Goal: Understand process/instructions: Learn how to perform a task or action

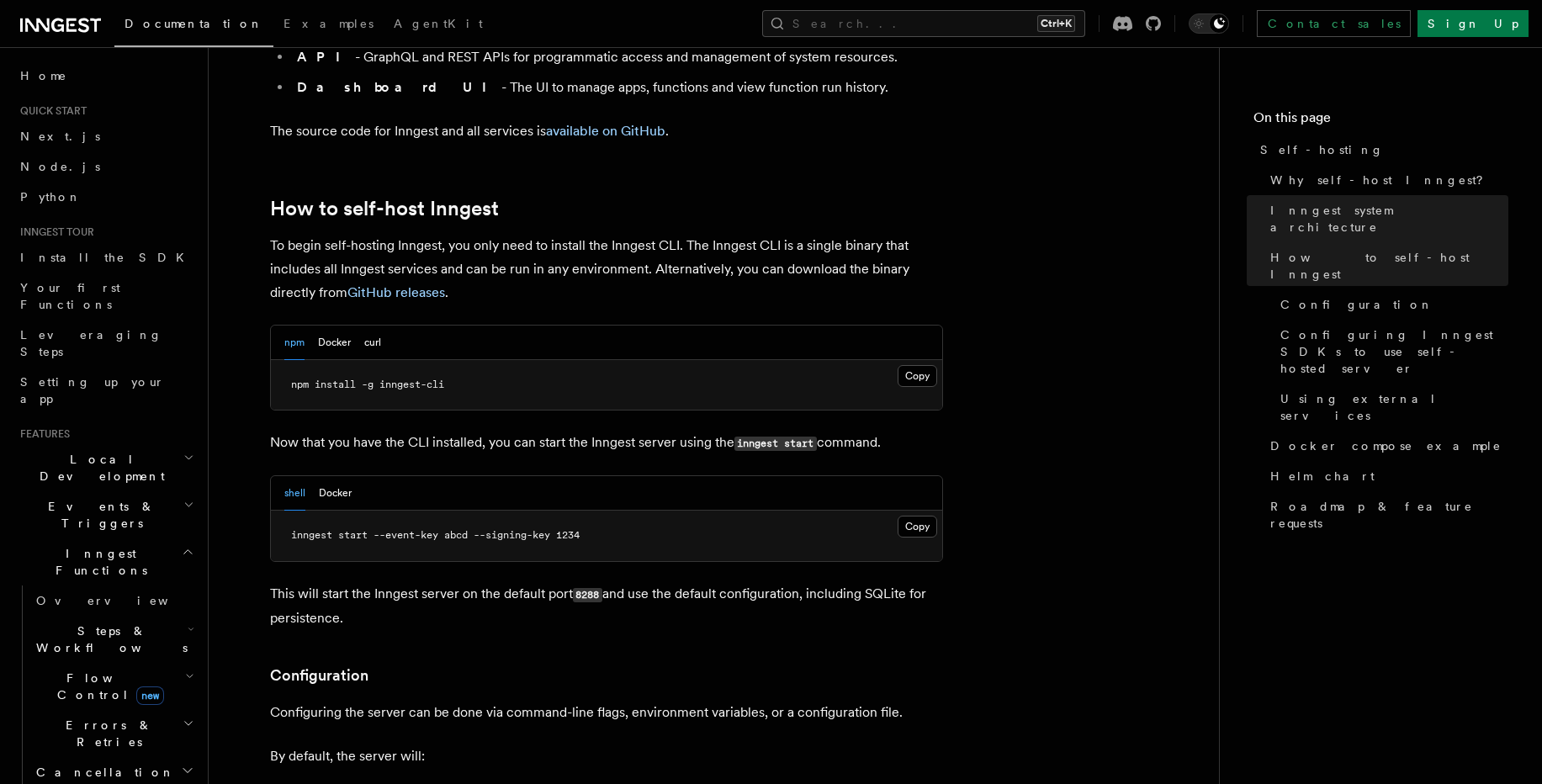
scroll to position [1614, 0]
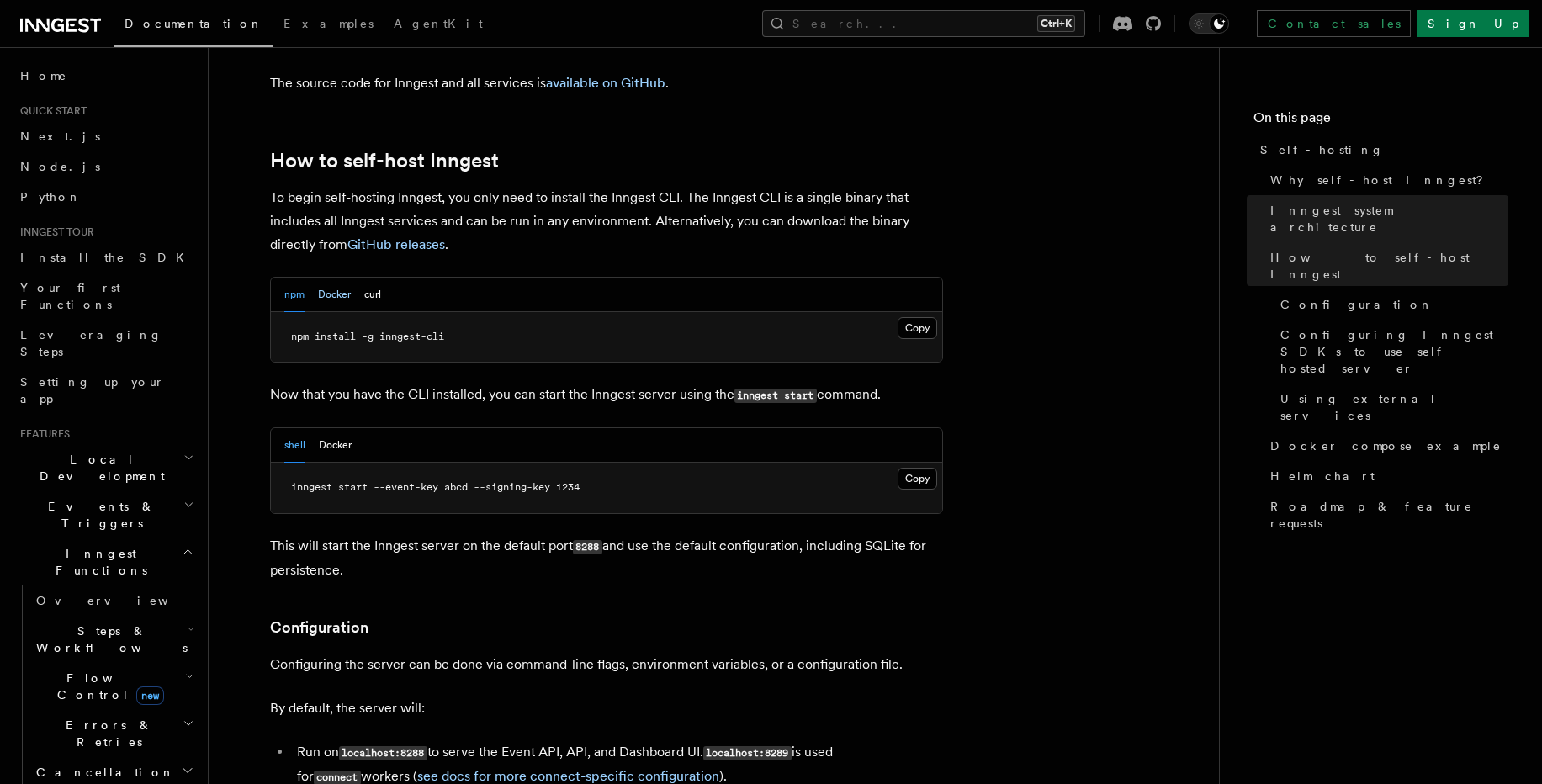
click at [331, 278] on button "Docker" at bounding box center [334, 295] width 32 height 34
click at [374, 278] on button "curl" at bounding box center [373, 295] width 17 height 34
click at [324, 278] on button "Docker" at bounding box center [334, 295] width 32 height 34
click at [86, 24] on icon at bounding box center [61, 26] width 80 height 21
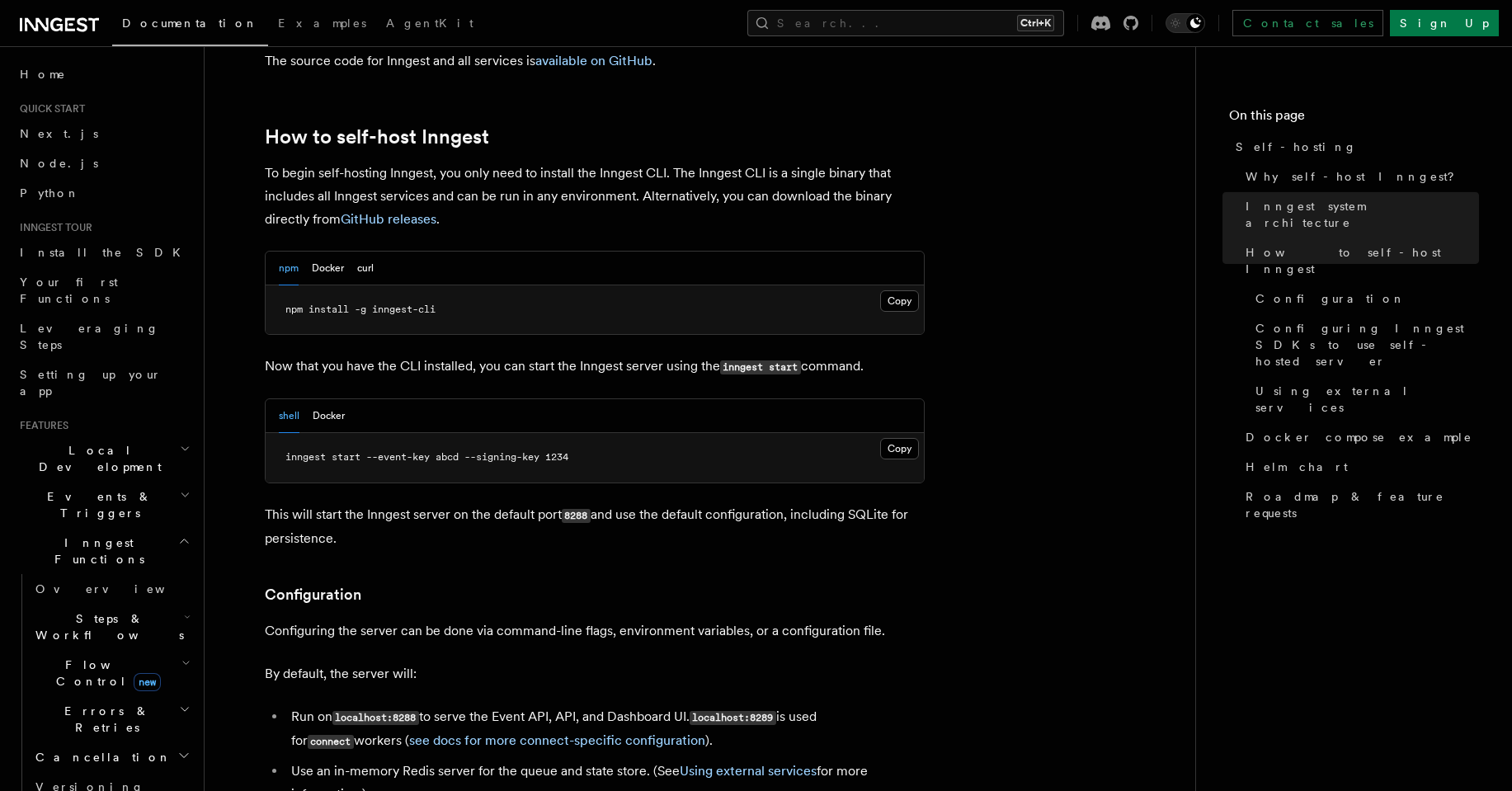
scroll to position [1584, 0]
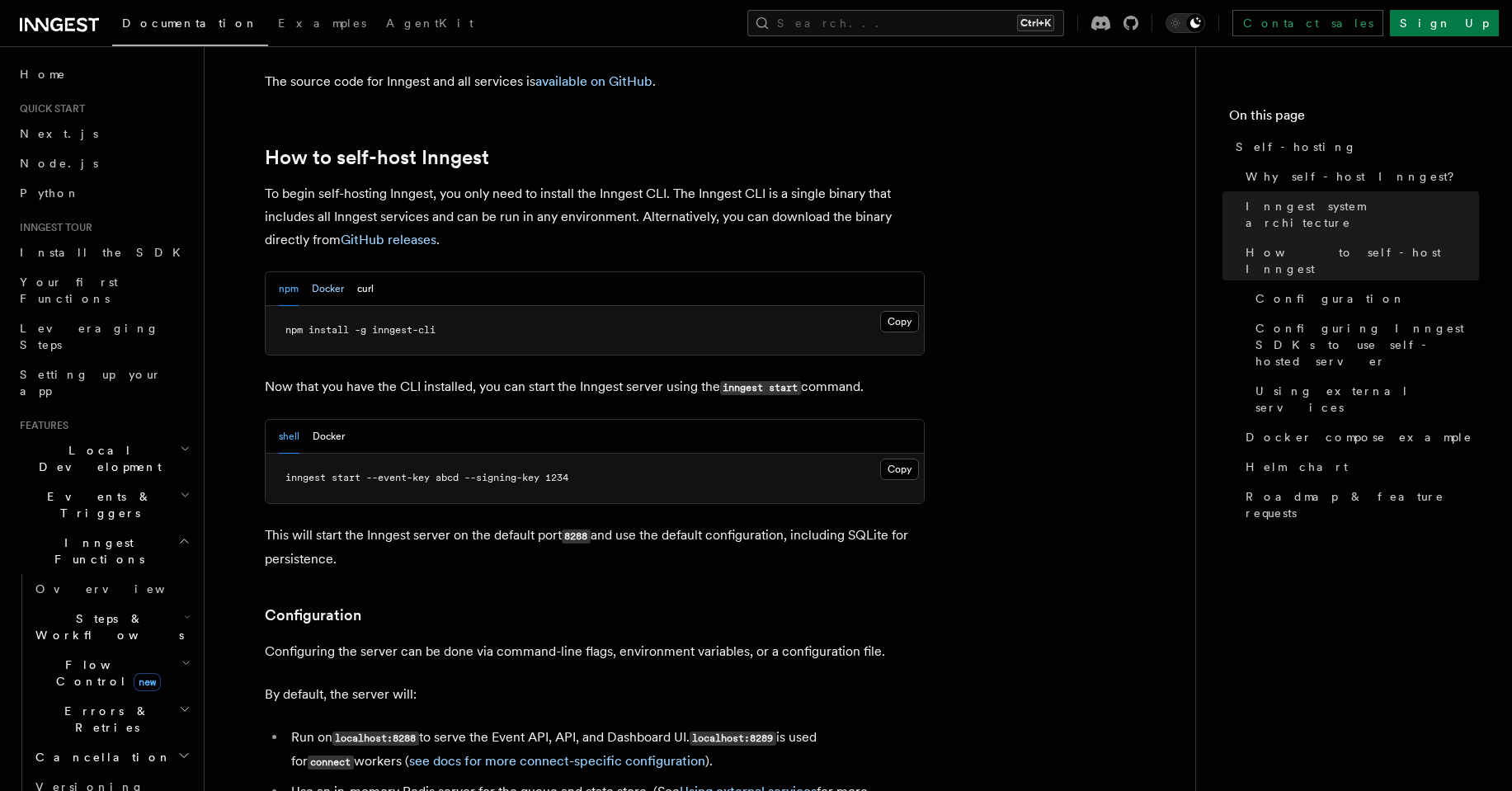
click at [327, 273] on button "Docker" at bounding box center [328, 289] width 32 height 34
click at [904, 459] on button "Copy Copied" at bounding box center [899, 470] width 39 height 22
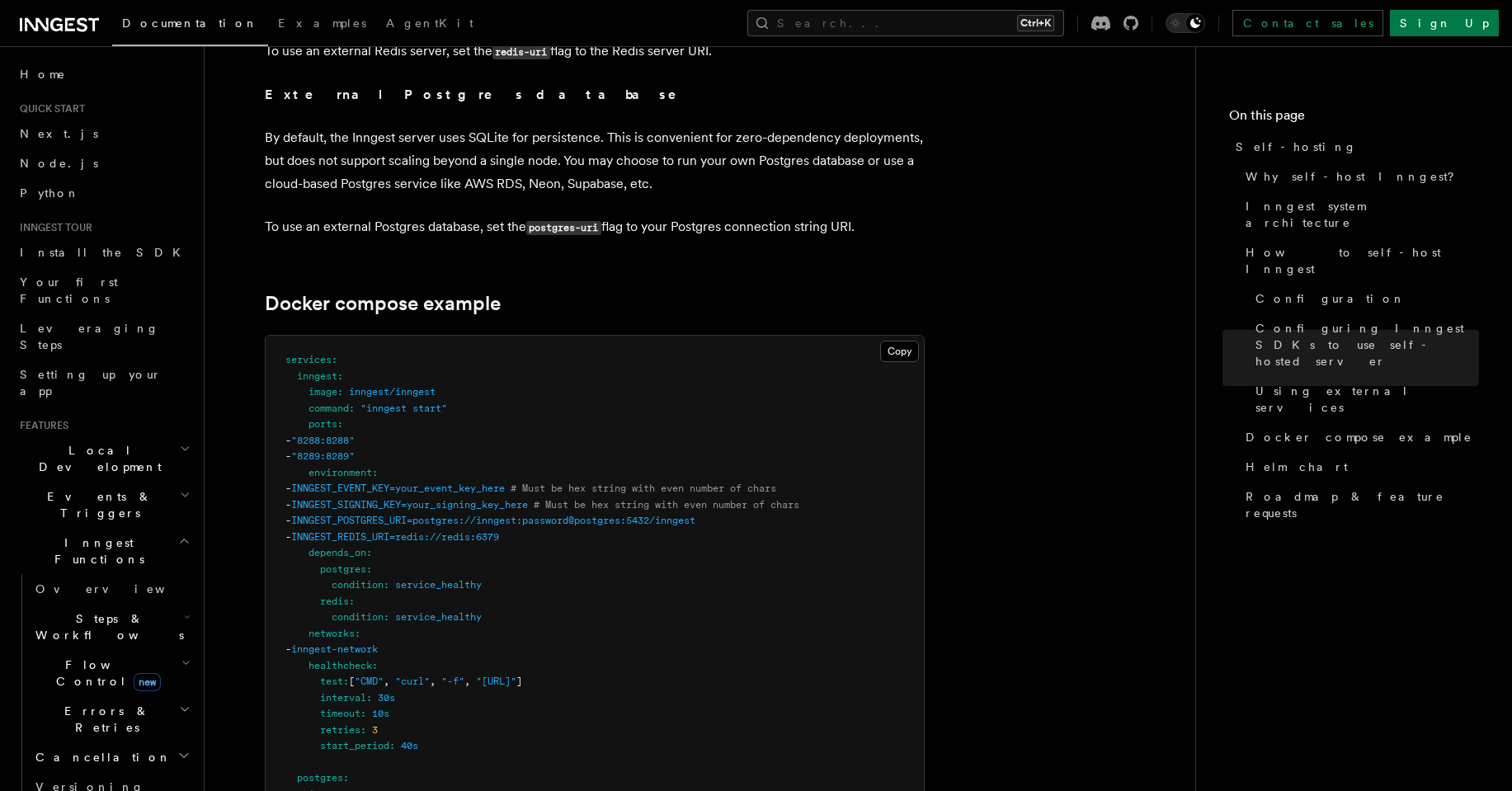
scroll to position [4158, 0]
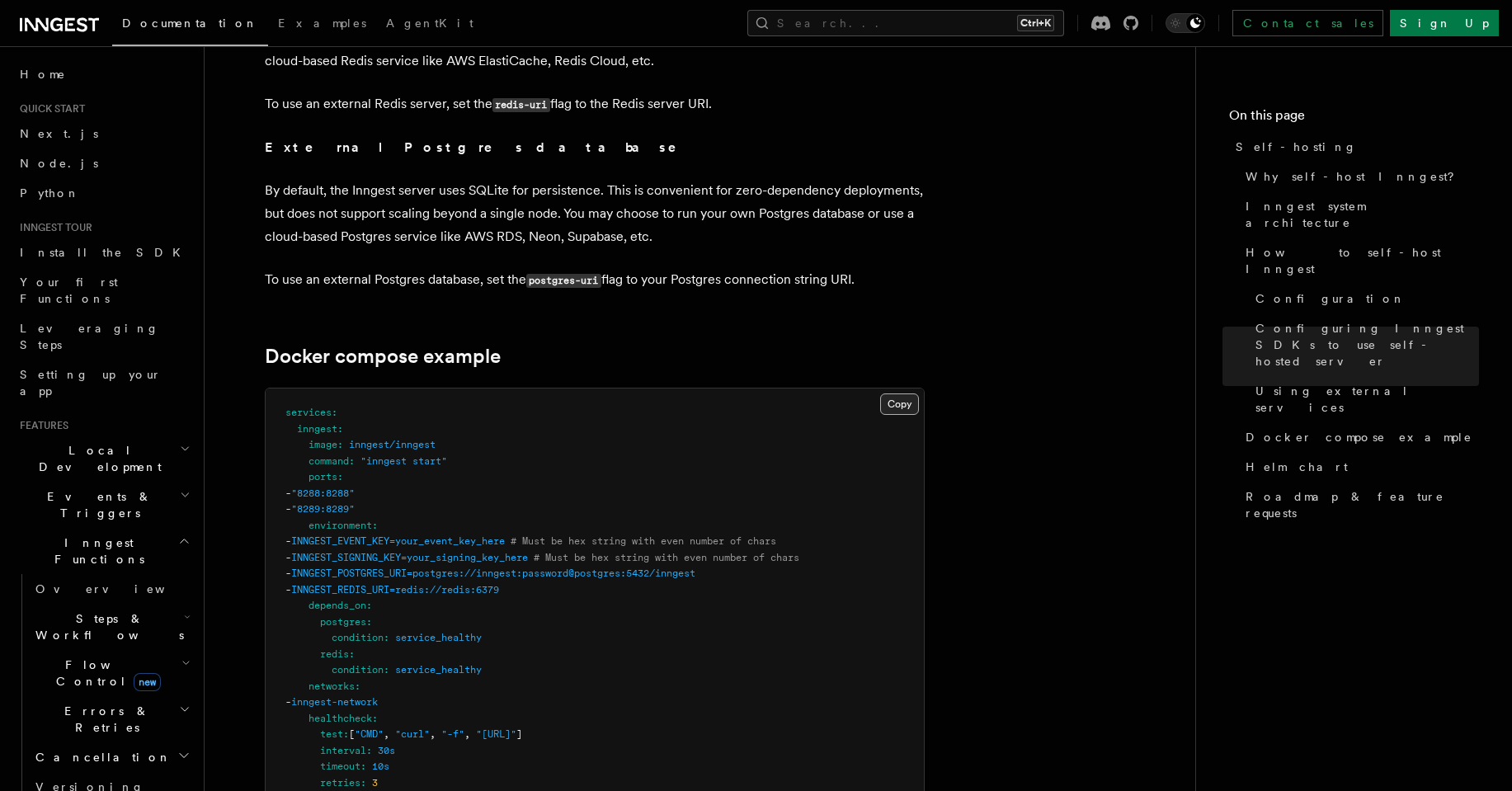
click at [897, 393] on button "Copy Copied" at bounding box center [899, 404] width 39 height 22
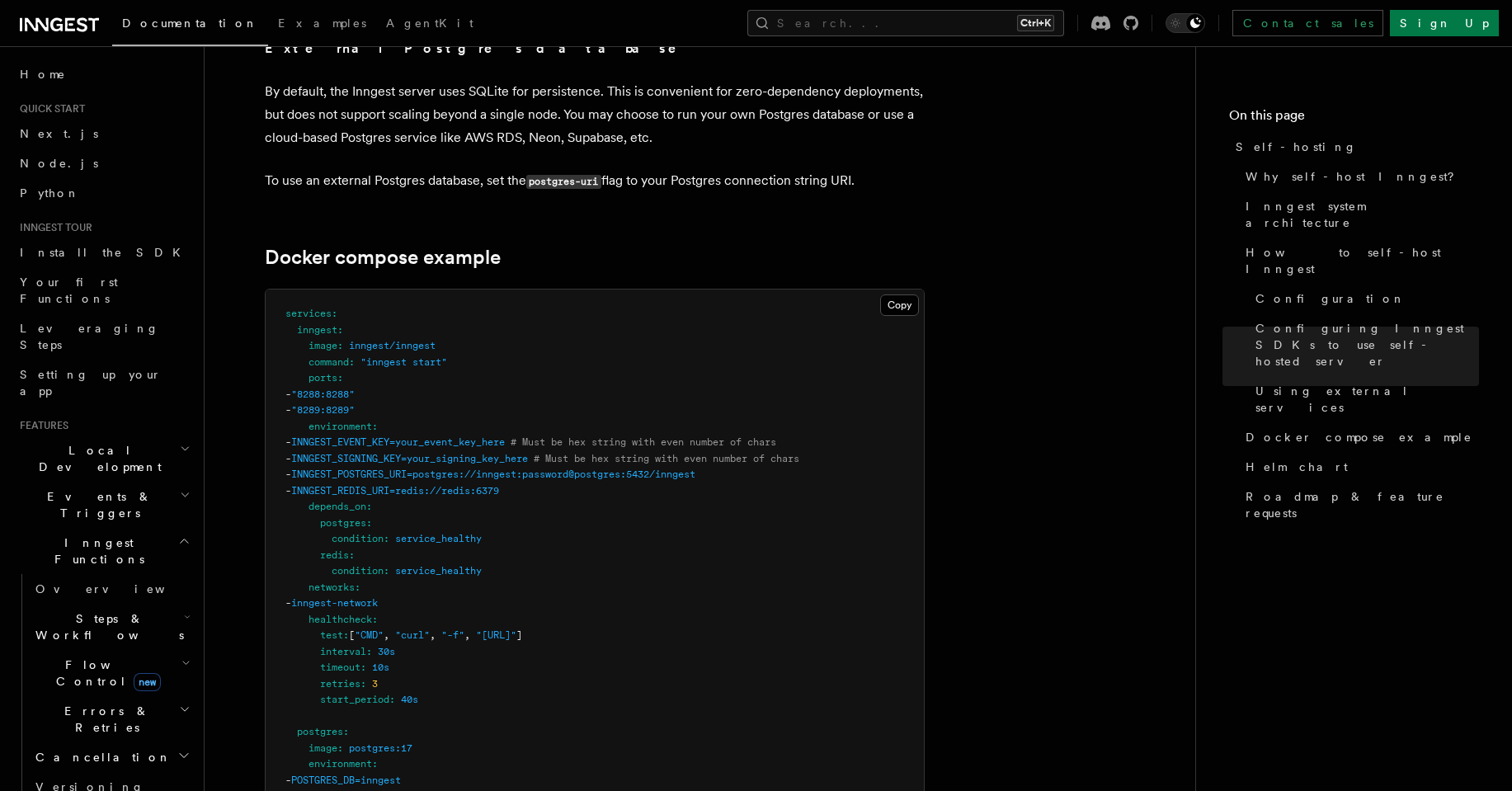
scroll to position [4356, 0]
